Goal: Task Accomplishment & Management: Manage account settings

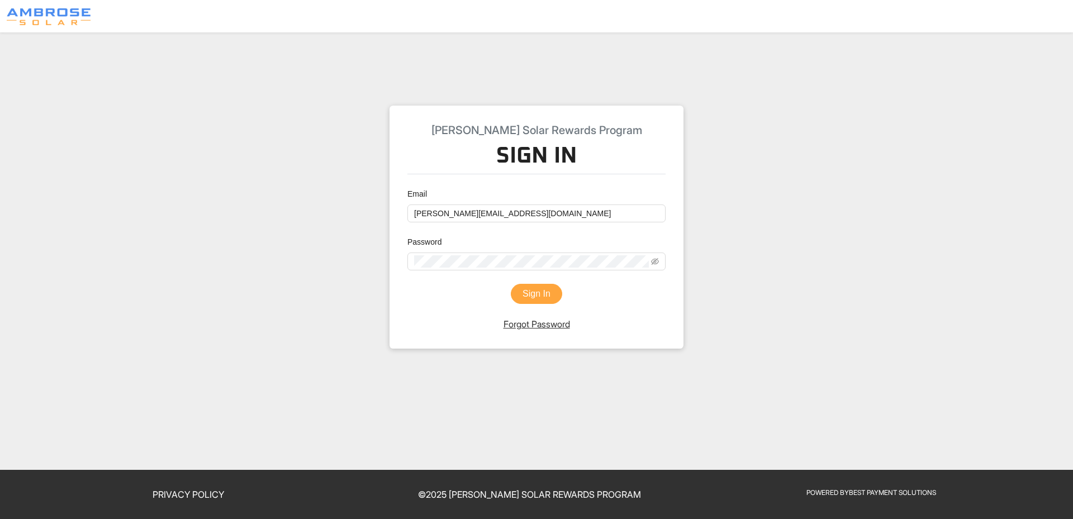
click at [548, 296] on button "Sign In" at bounding box center [536, 294] width 51 height 20
